Goal: Task Accomplishment & Management: Manage account settings

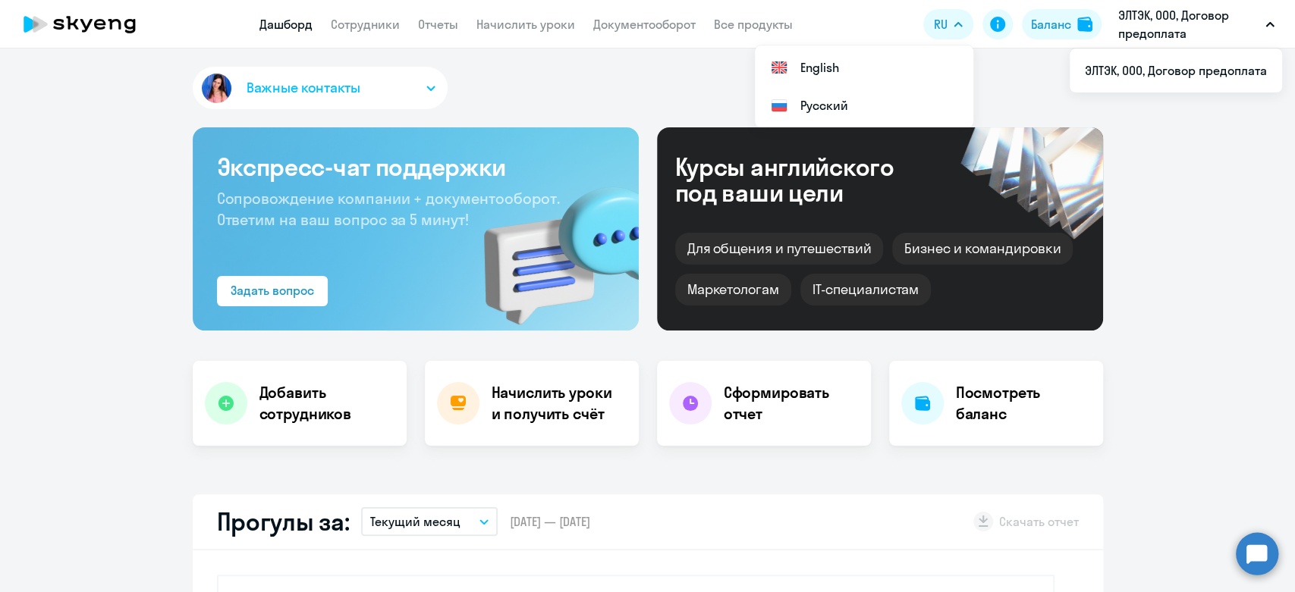
select select "30"
click at [1032, 23] on div "Баланс" at bounding box center [1051, 24] width 40 height 18
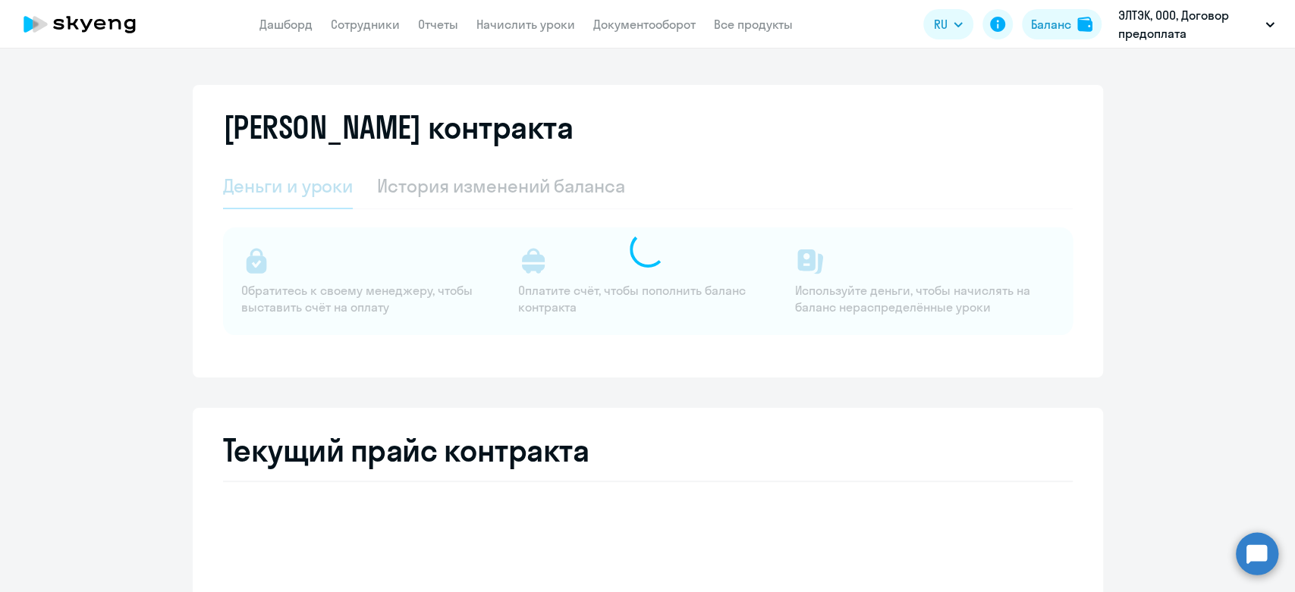
select select "english_adult_not_native_speaker"
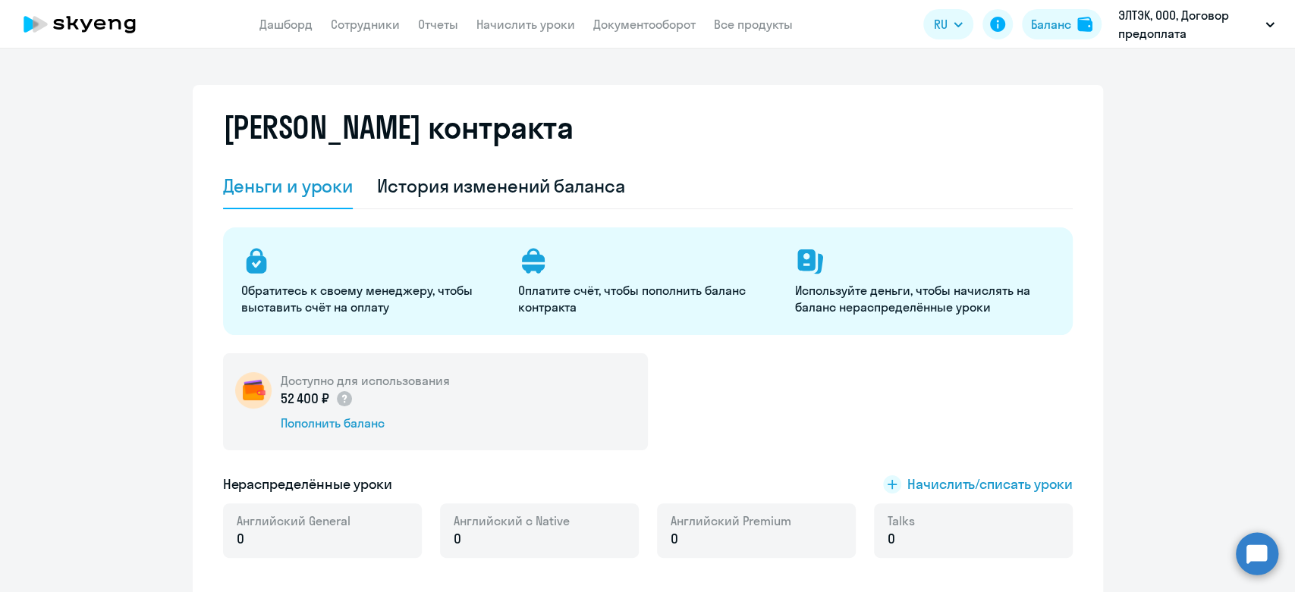
scroll to position [421, 0]
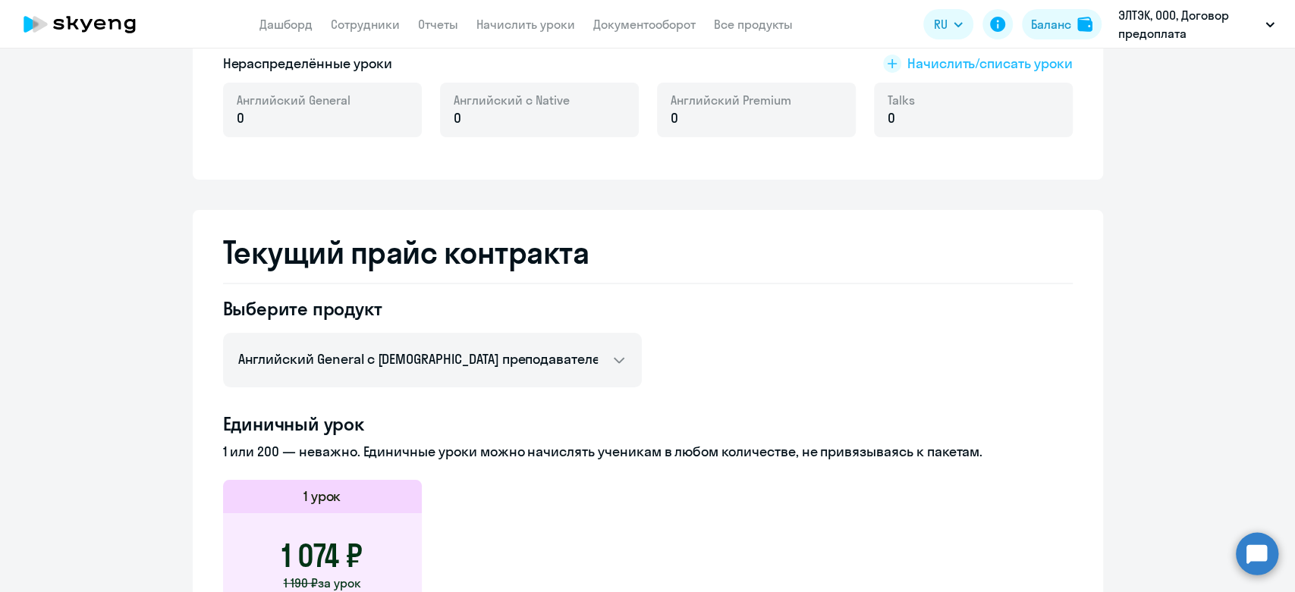
click at [936, 58] on span "Начислить/списать уроки" at bounding box center [989, 64] width 165 height 20
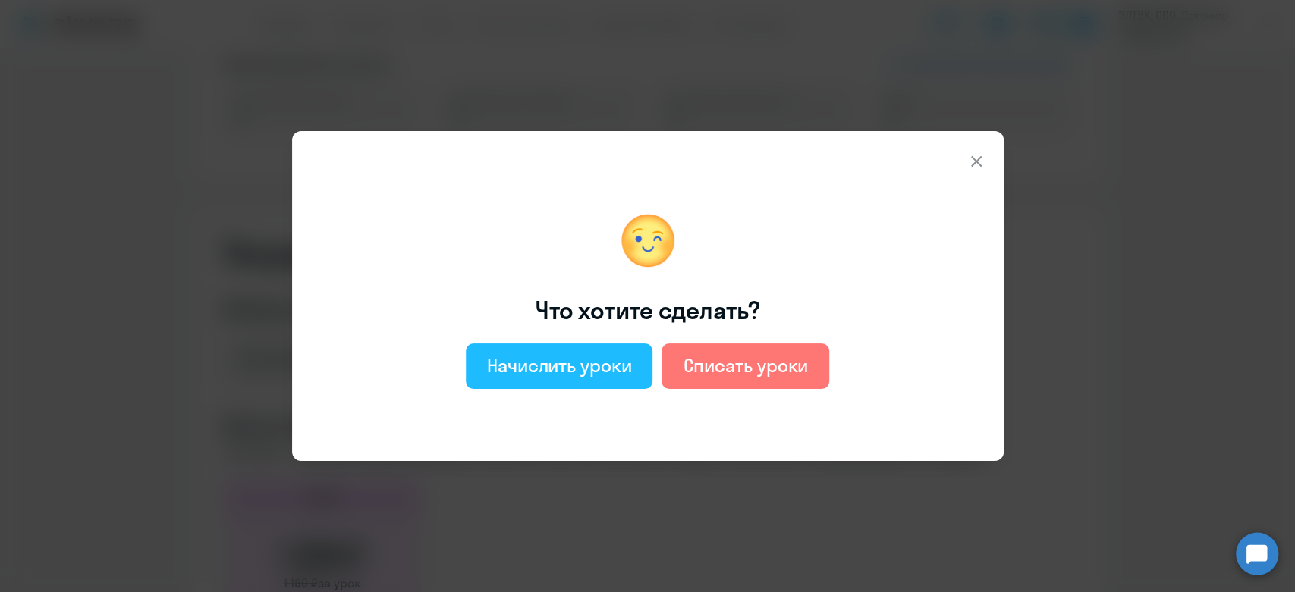
click at [515, 378] on button "Начислить уроки" at bounding box center [559, 367] width 187 height 46
select select "english_adult_not_native_speaker"
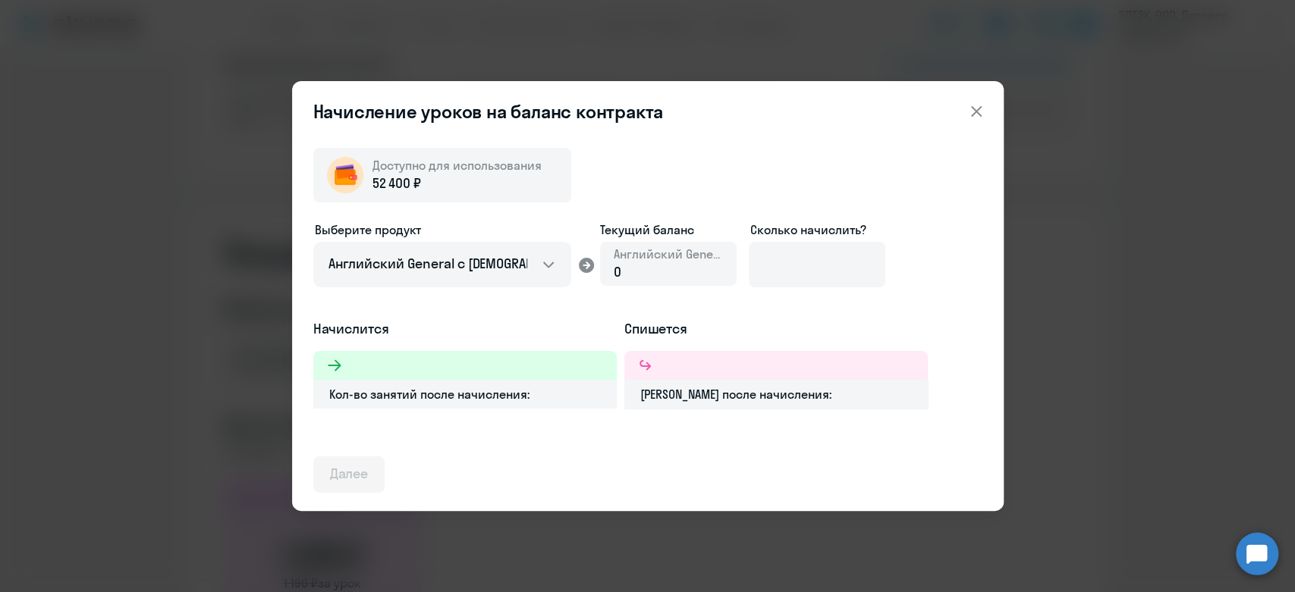
click at [636, 259] on span "Английский General" at bounding box center [668, 254] width 109 height 17
click at [805, 261] on input at bounding box center [817, 265] width 137 height 46
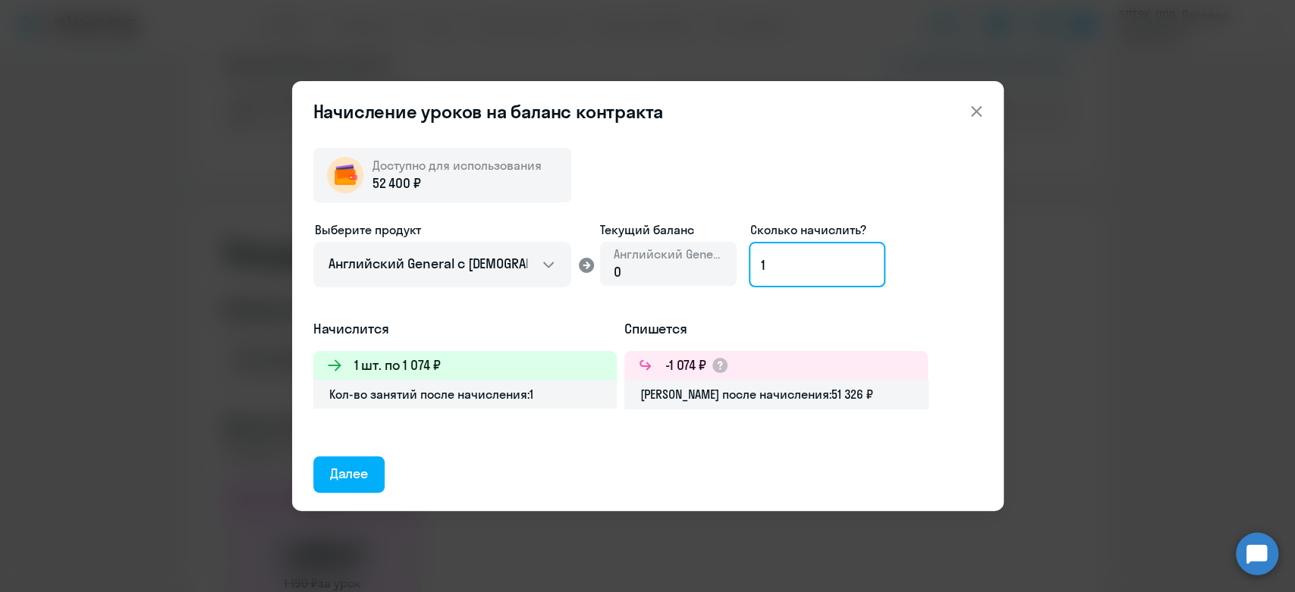
type input "1"
